Goal: Task Accomplishment & Management: Complete application form

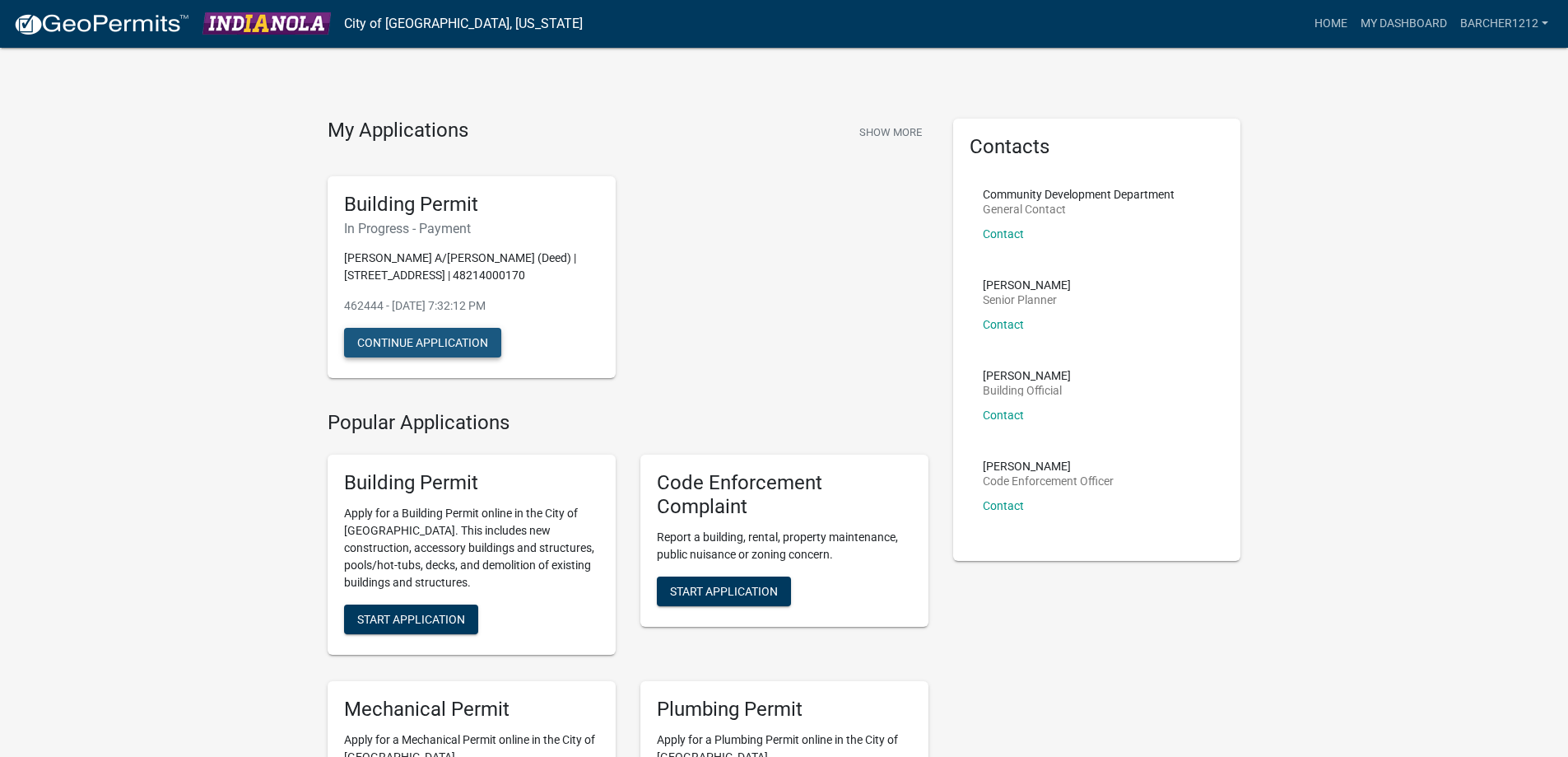
click at [438, 344] on button "Continue Application" at bounding box center [422, 343] width 157 height 30
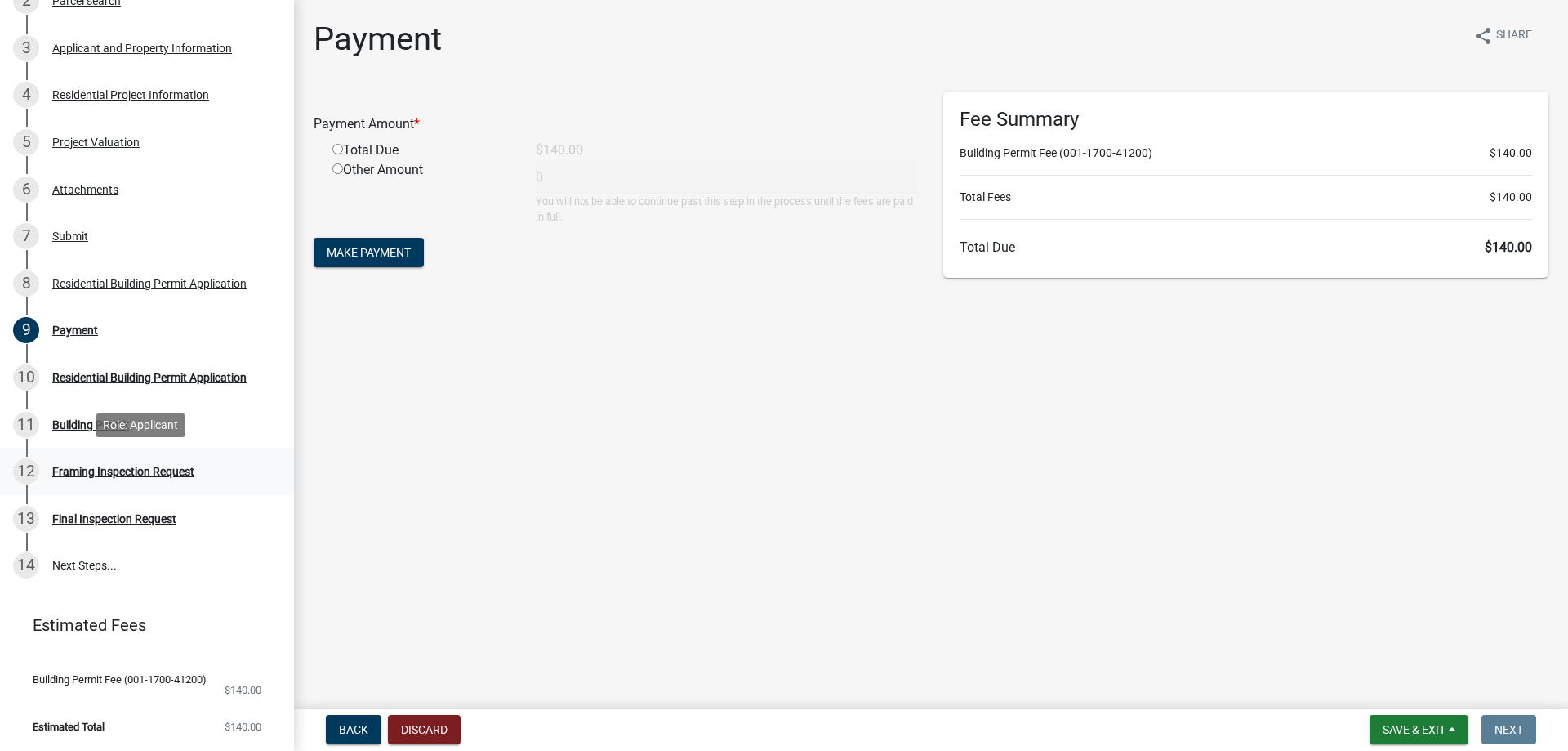
scroll to position [327, 0]
click at [337, 149] on input "radio" at bounding box center [337, 149] width 10 height 10
radio input "true"
type input "140"
click at [384, 261] on button "Make Payment" at bounding box center [369, 252] width 110 height 30
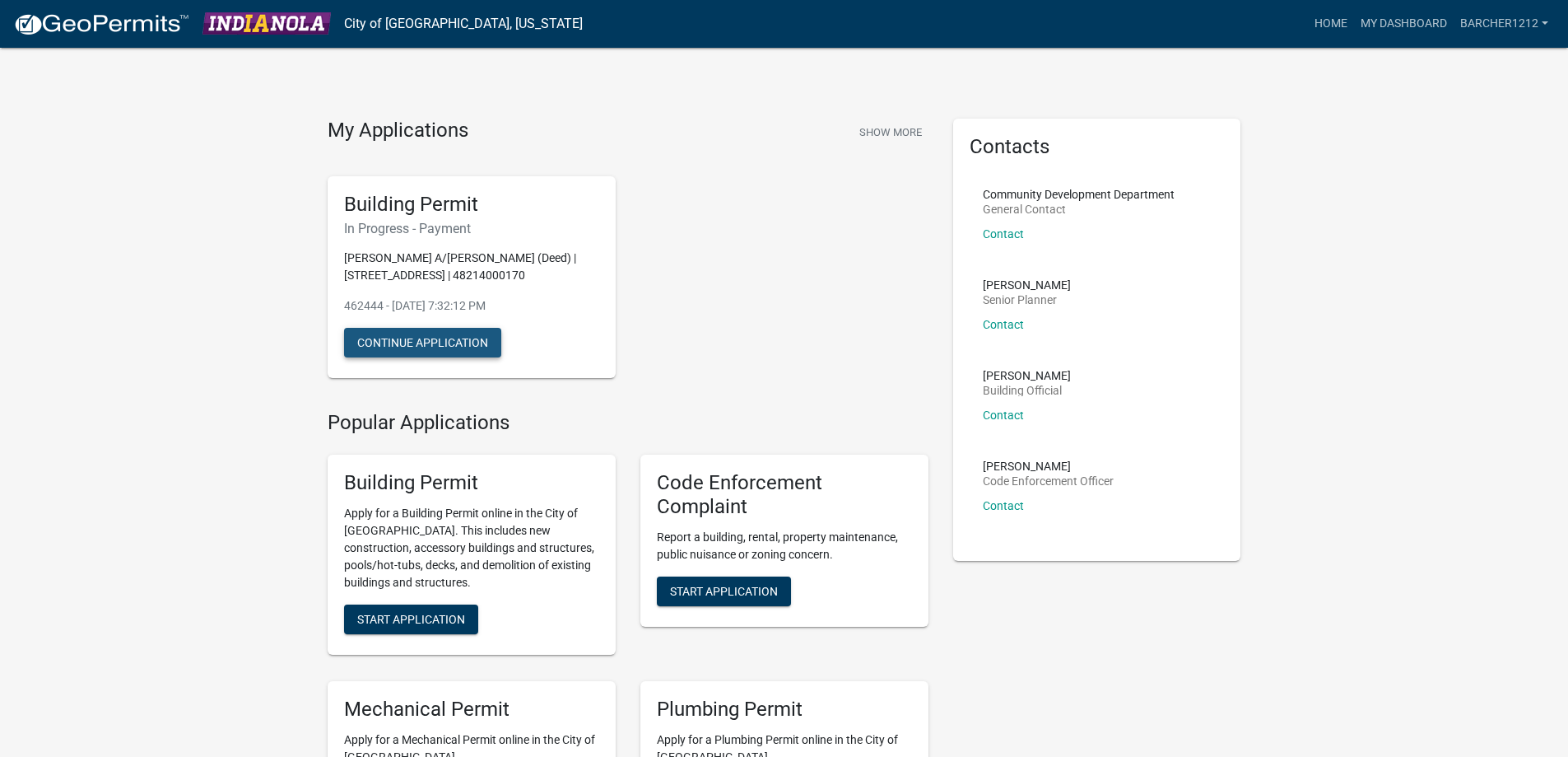
click at [453, 348] on button "Continue Application" at bounding box center [422, 343] width 157 height 30
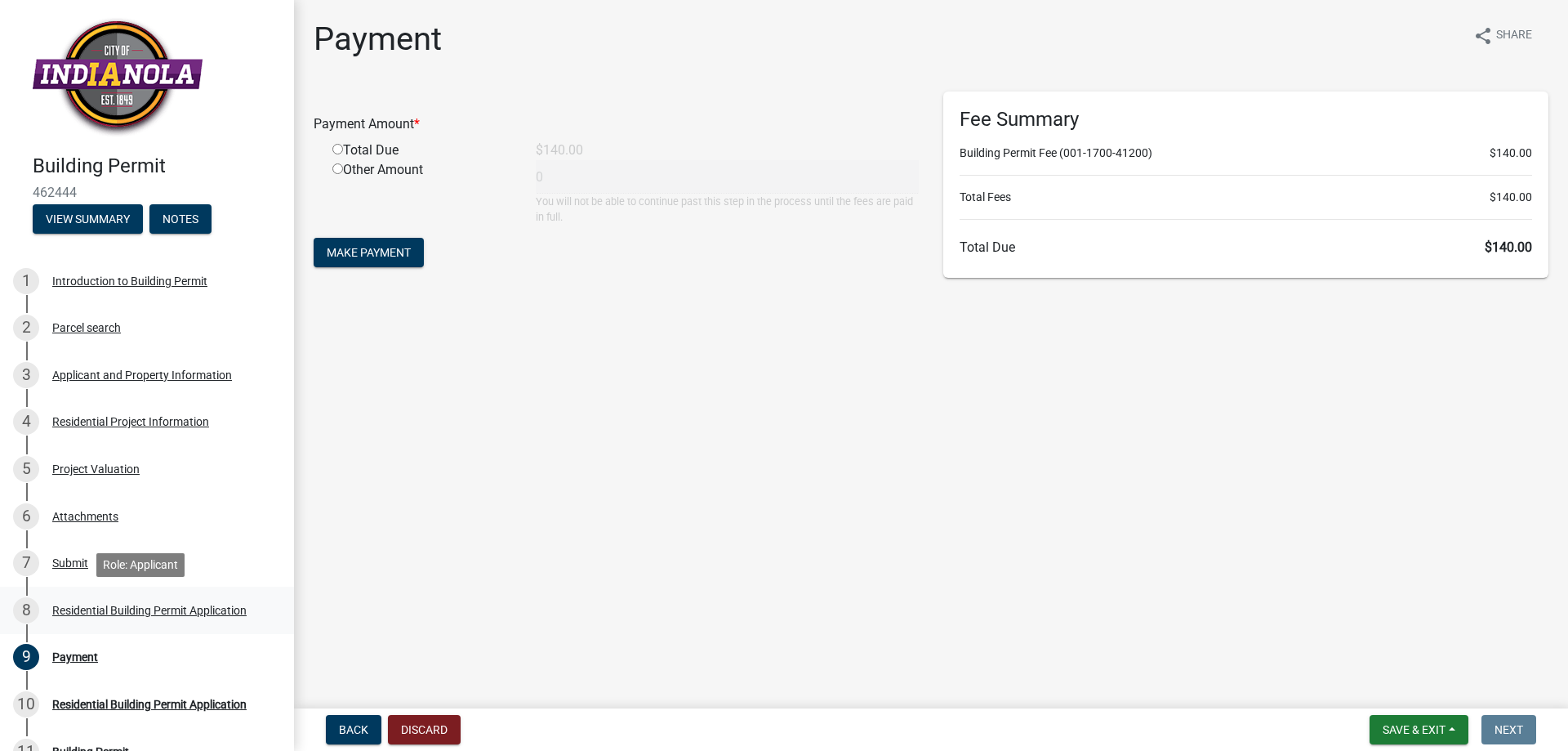
click at [80, 607] on div "Residential Building Permit Application" at bounding box center [149, 610] width 194 height 11
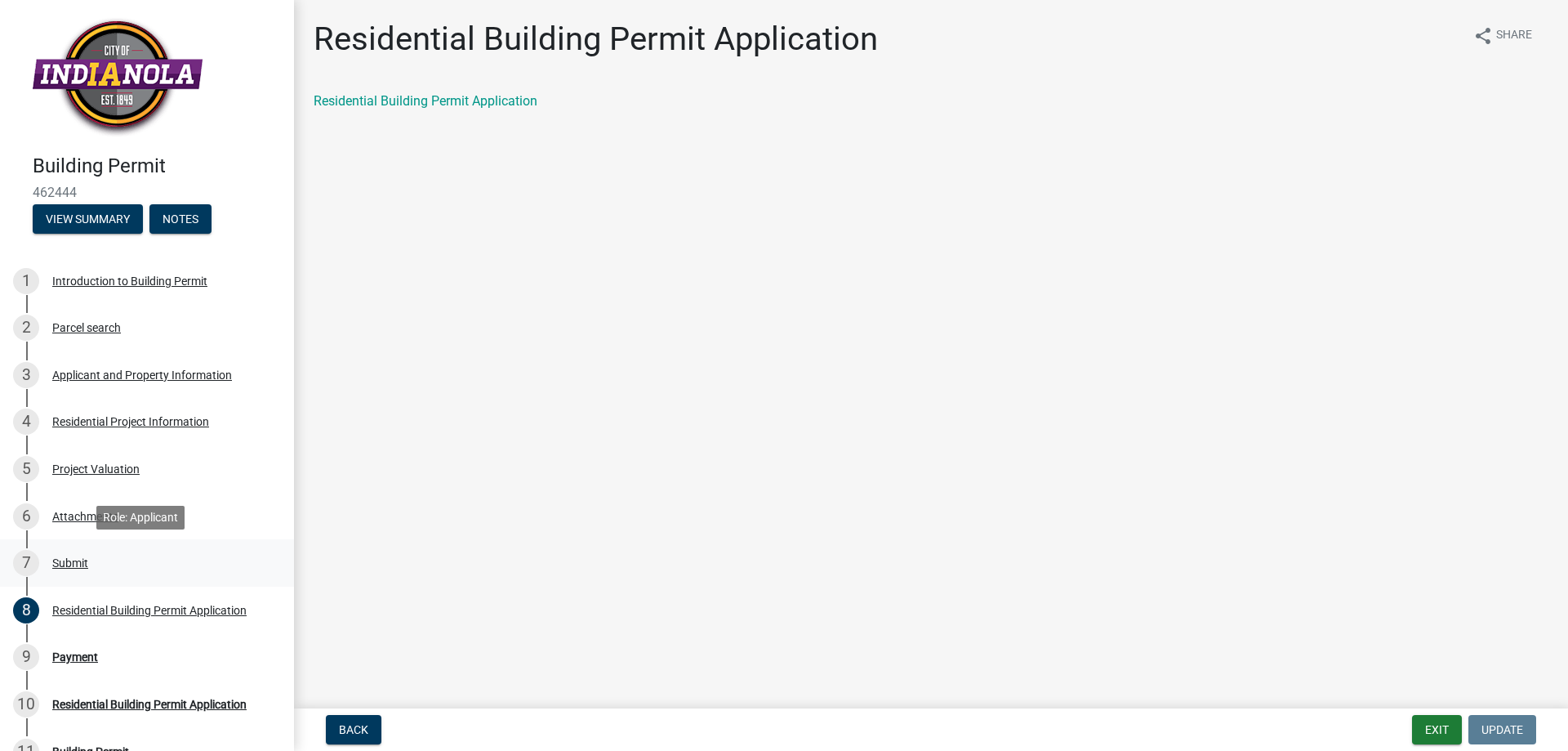
click at [86, 554] on div "7 Submit" at bounding box center [140, 563] width 255 height 26
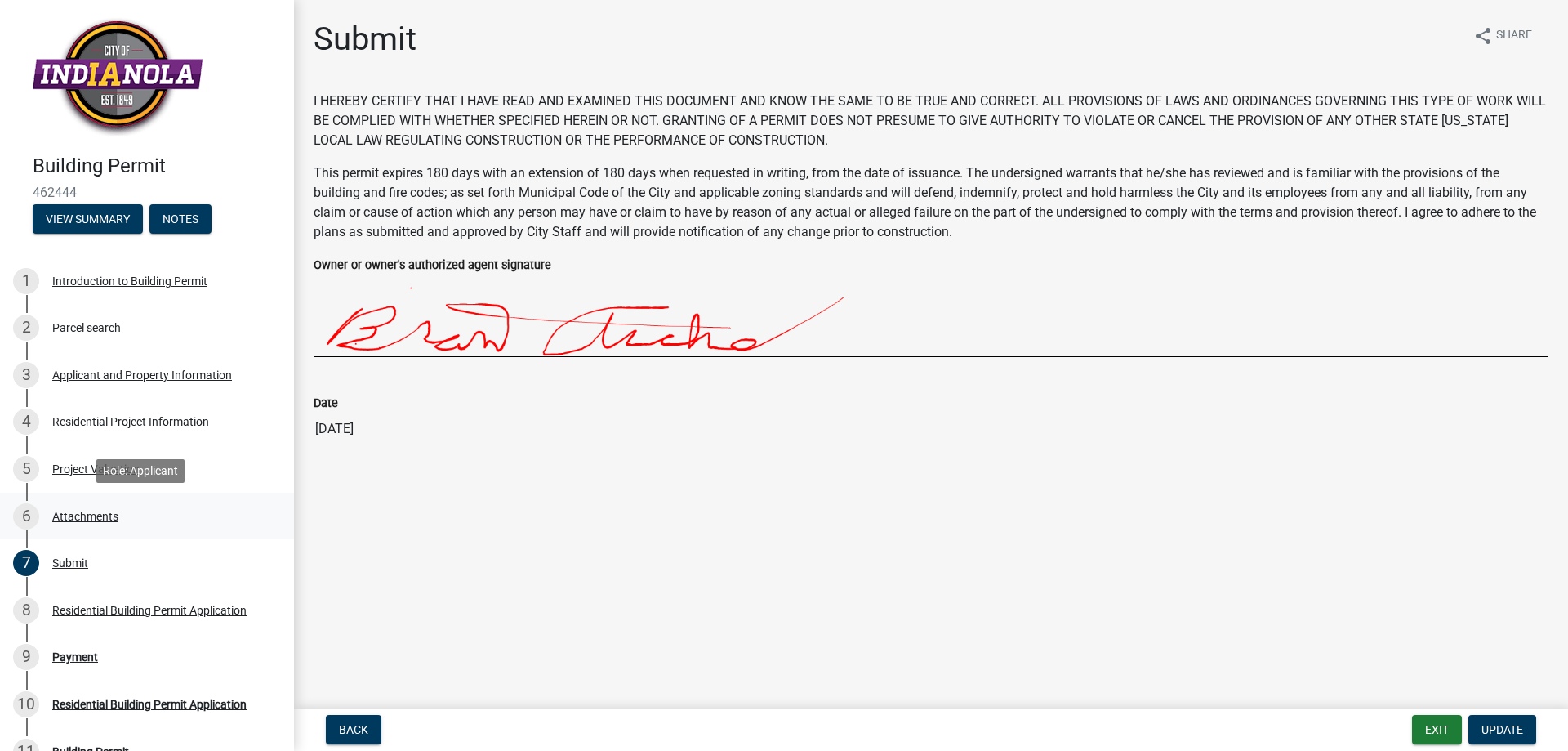
click at [87, 520] on div "Attachments" at bounding box center [85, 516] width 66 height 11
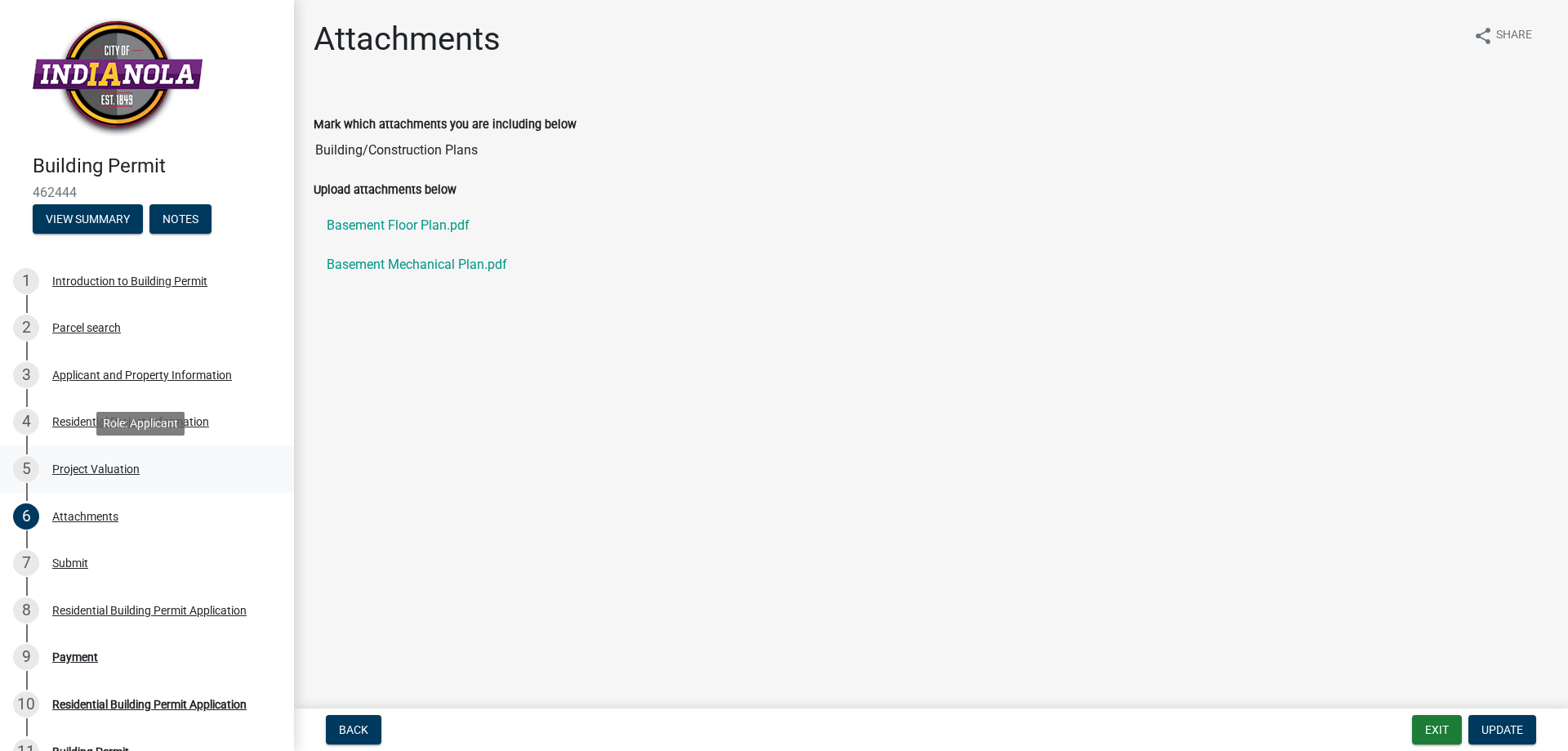
click at [103, 468] on div "Project Valuation" at bounding box center [96, 468] width 87 height 11
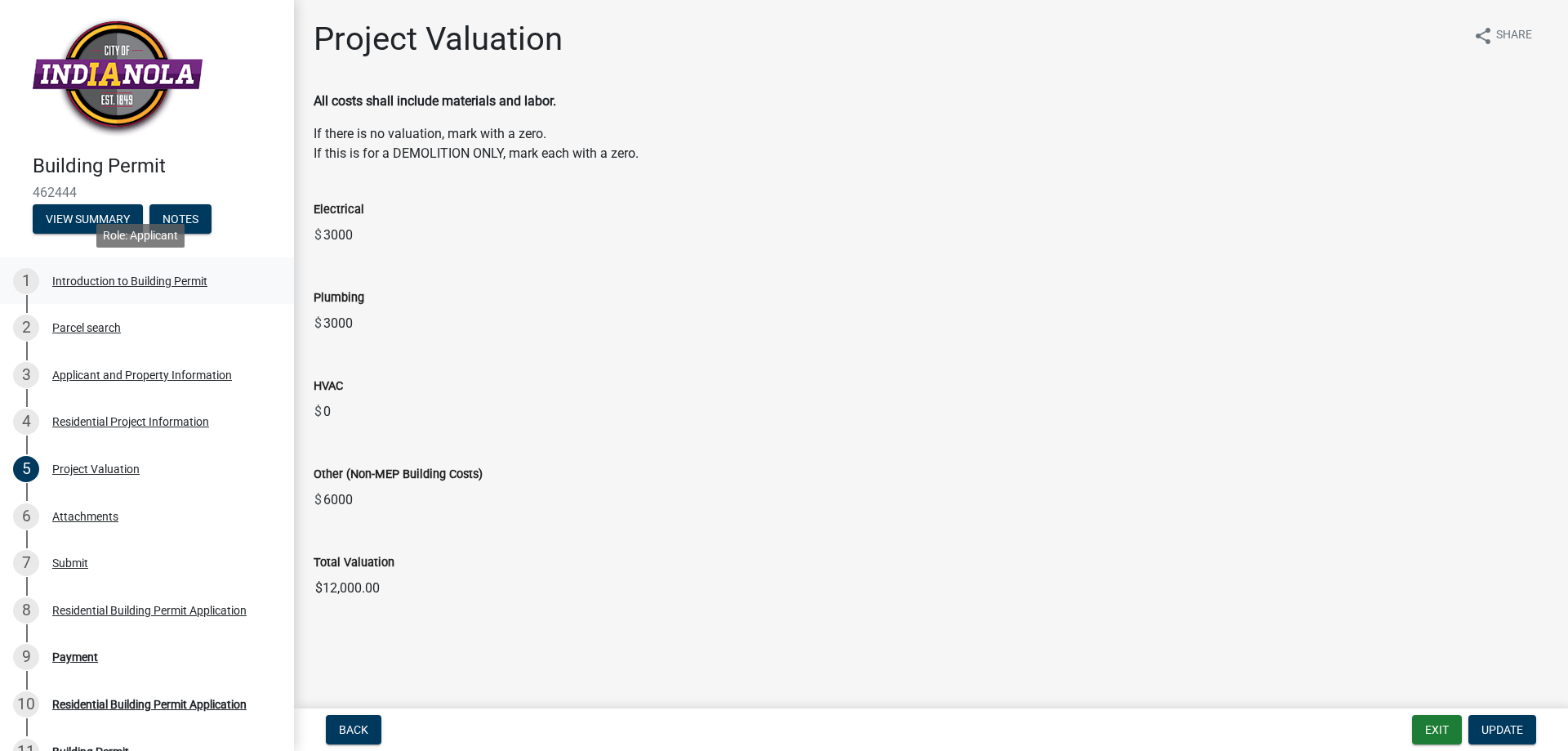
click at [96, 278] on div "Introduction to Building Permit" at bounding box center [130, 280] width 155 height 11
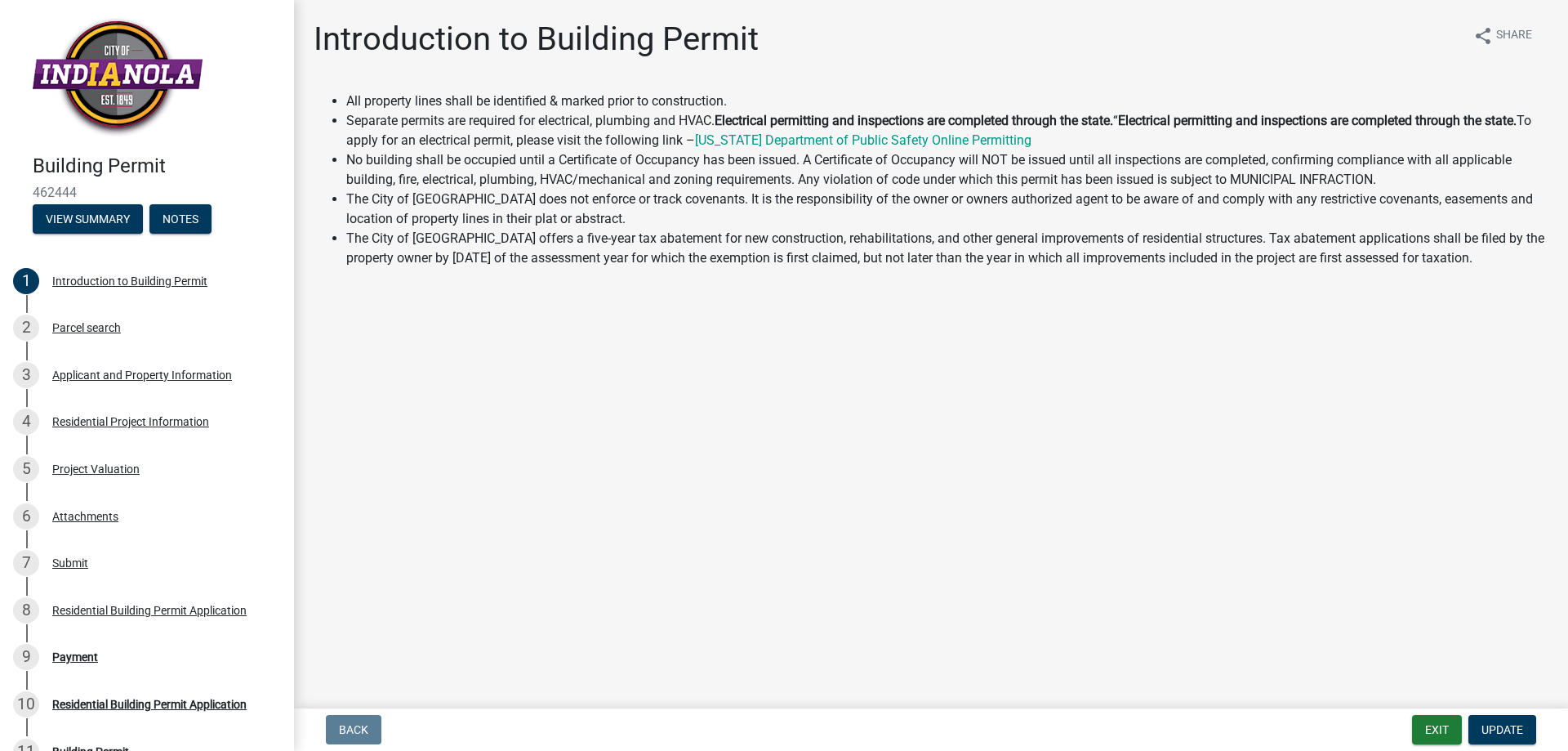
drag, startPoint x: 76, startPoint y: 193, endPoint x: 17, endPoint y: 198, distance: 59.2
click at [17, 198] on div "Building Permit 462444 View Summary Notes" at bounding box center [147, 189] width 268 height 97
click at [17, 198] on div "Building Permit 462444 View Summary Notes" at bounding box center [147, 189] width 268 height 97
drag, startPoint x: 88, startPoint y: 191, endPoint x: 15, endPoint y: 191, distance: 73.0
click at [15, 191] on div "Building Permit 462444 View Summary Notes" at bounding box center [147, 189] width 268 height 97
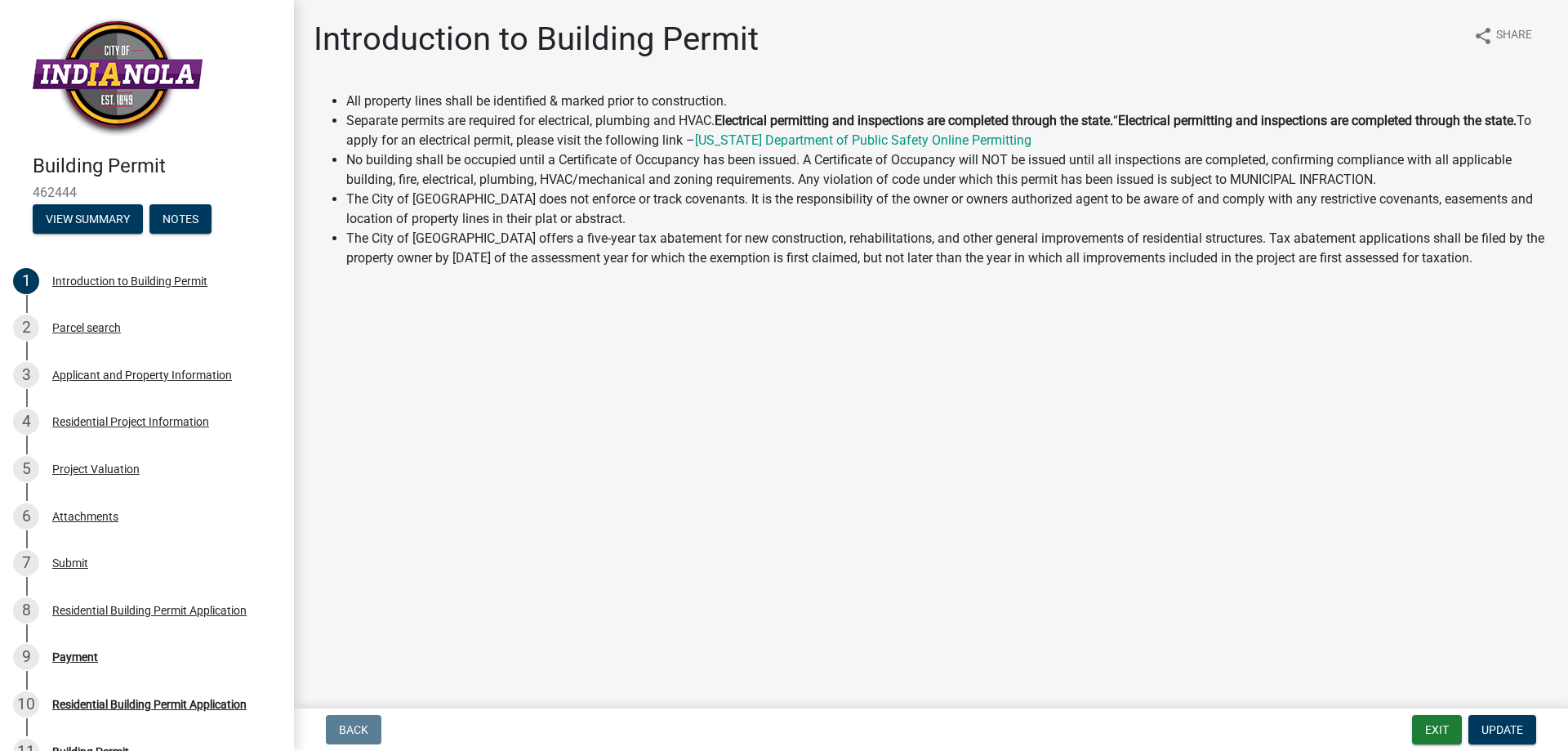
copy span "462444"
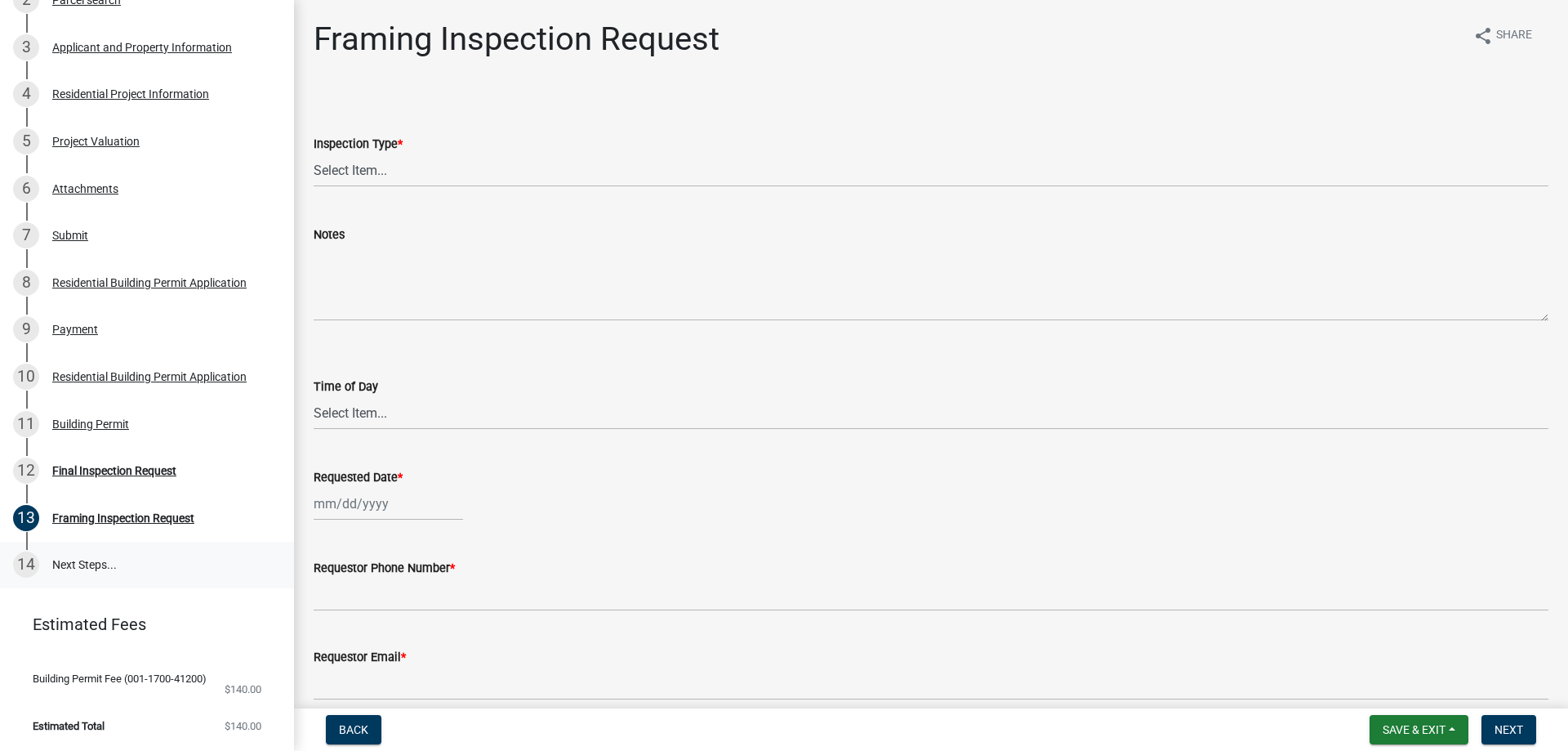
click at [84, 567] on link "14 Next Steps..." at bounding box center [147, 565] width 294 height 47
click at [70, 427] on div "Building Permit" at bounding box center [90, 424] width 77 height 11
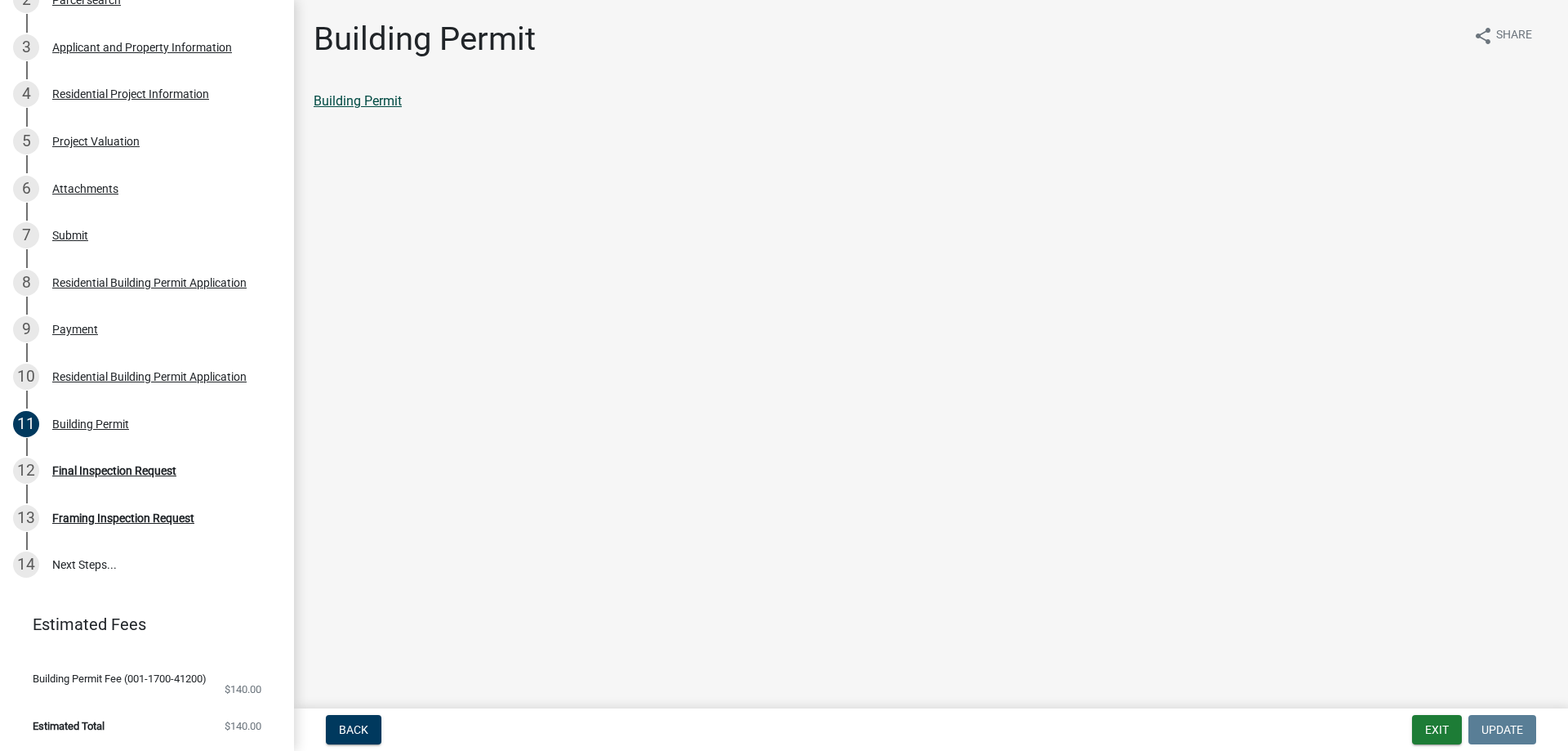
click at [363, 97] on link "Building Permit" at bounding box center [357, 101] width 88 height 16
click at [132, 374] on div "Residential Building Permit Application" at bounding box center [149, 376] width 194 height 11
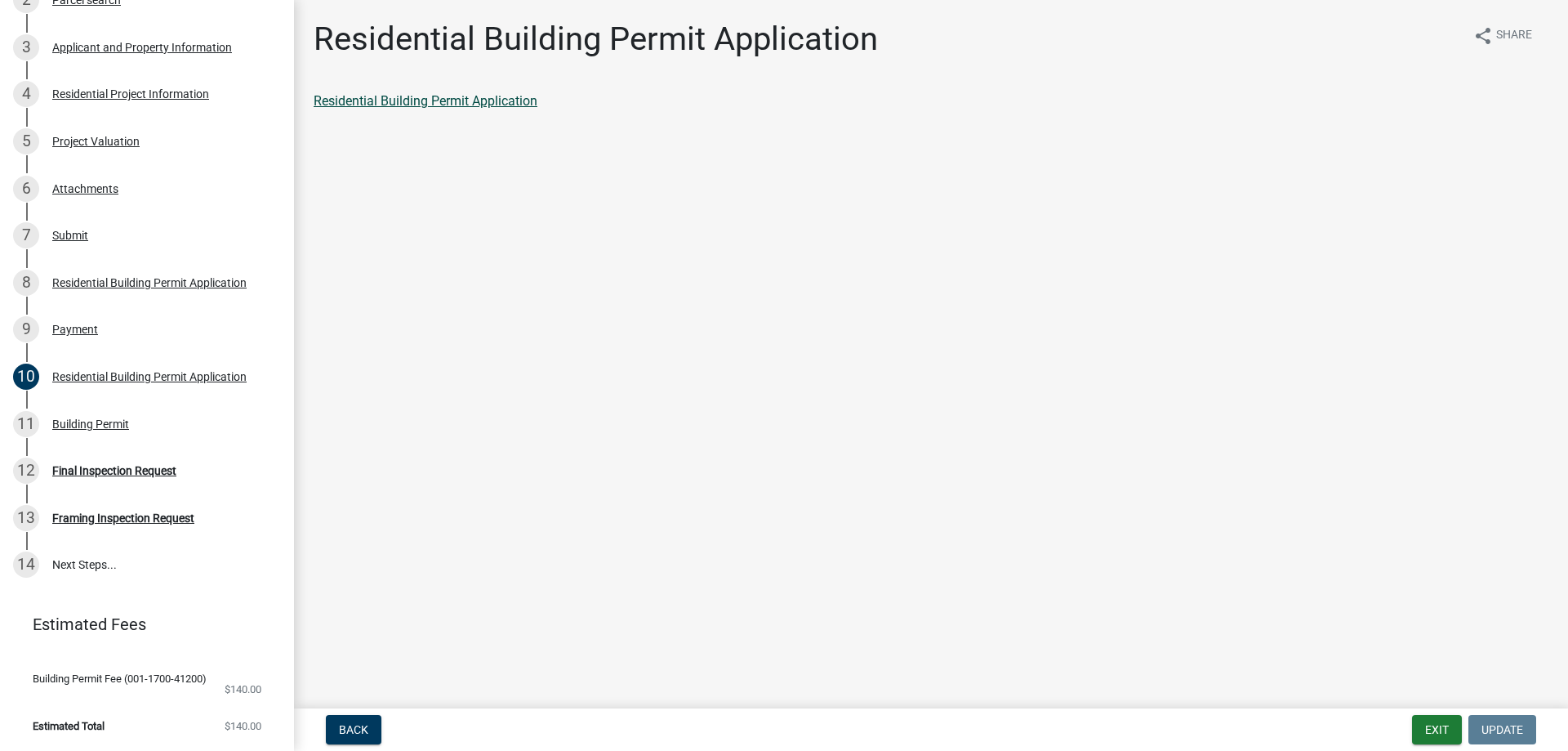
click at [507, 103] on link "Residential Building Permit Application" at bounding box center [425, 101] width 224 height 16
